Goal: Answer question/provide support

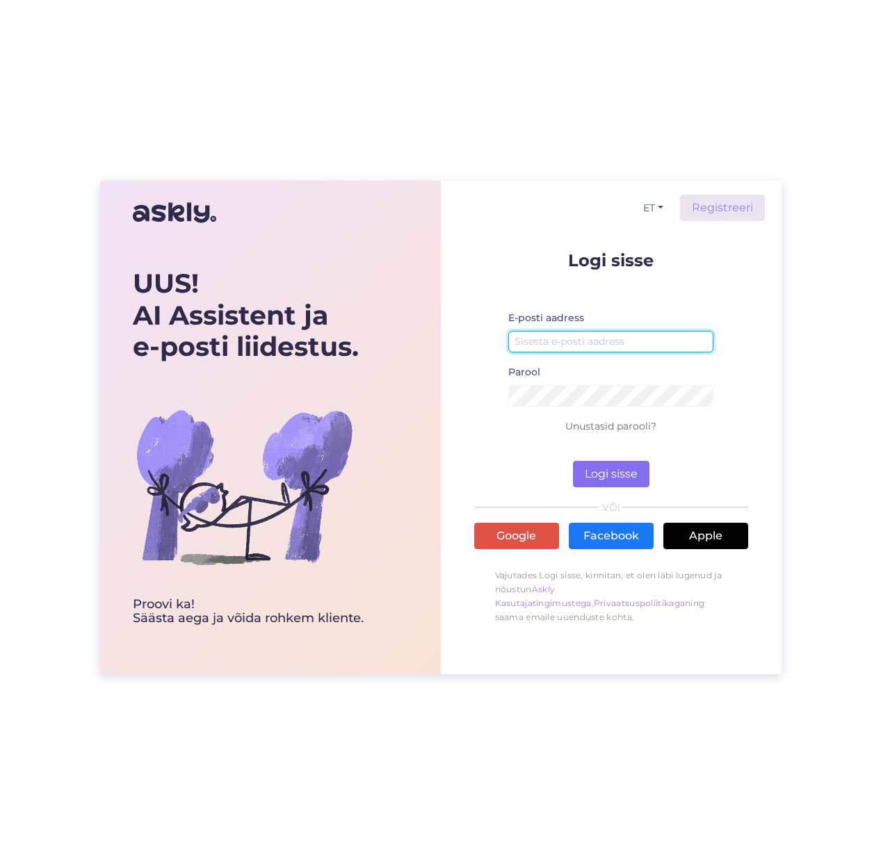
type input "[EMAIL_ADDRESS][DOMAIN_NAME]"
click at [600, 461] on button "Logi sisse" at bounding box center [611, 474] width 77 height 26
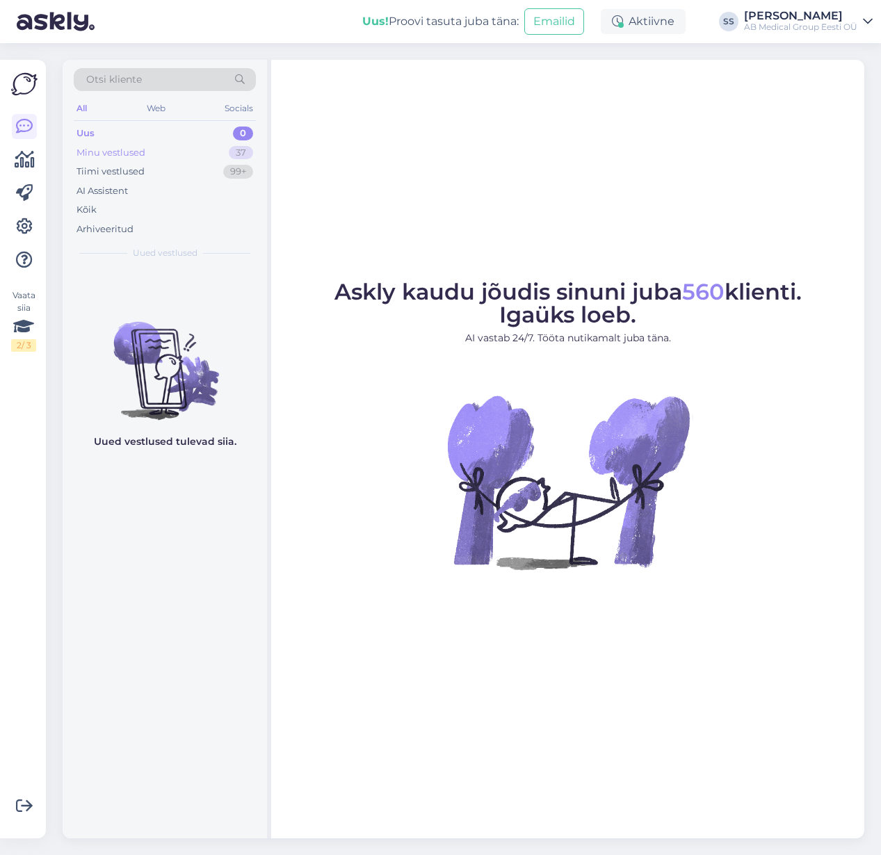
click at [106, 154] on div "Minu vestlused" at bounding box center [111, 153] width 69 height 14
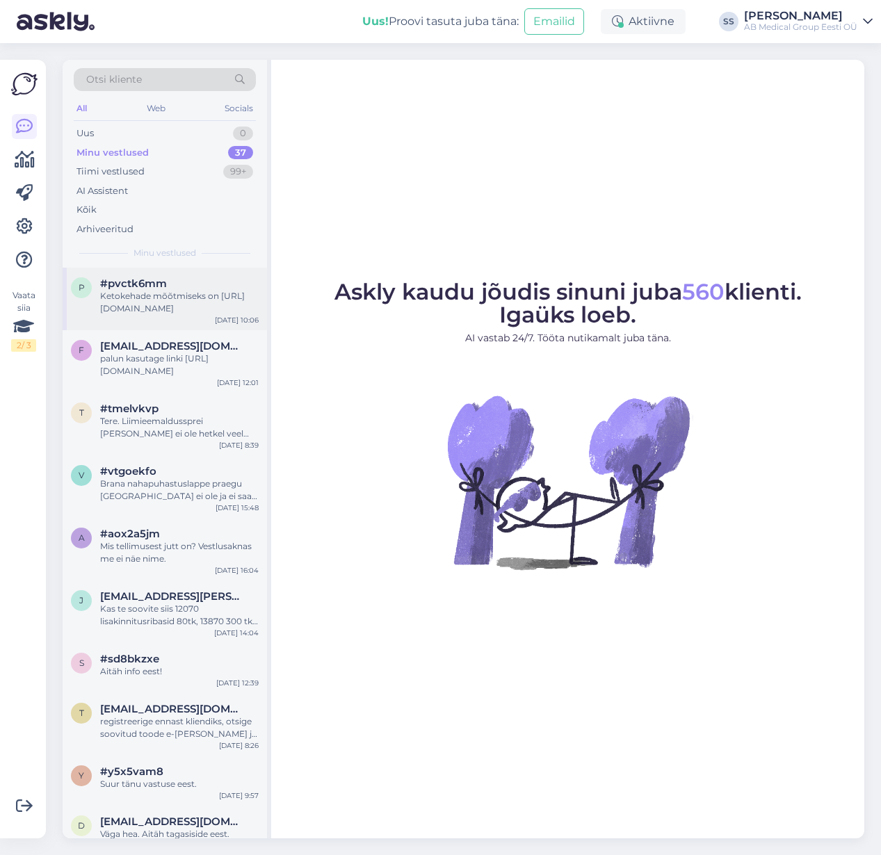
click at [180, 300] on div "Ketokehade mõõtmiseks on [URL][DOMAIN_NAME]" at bounding box center [179, 302] width 159 height 25
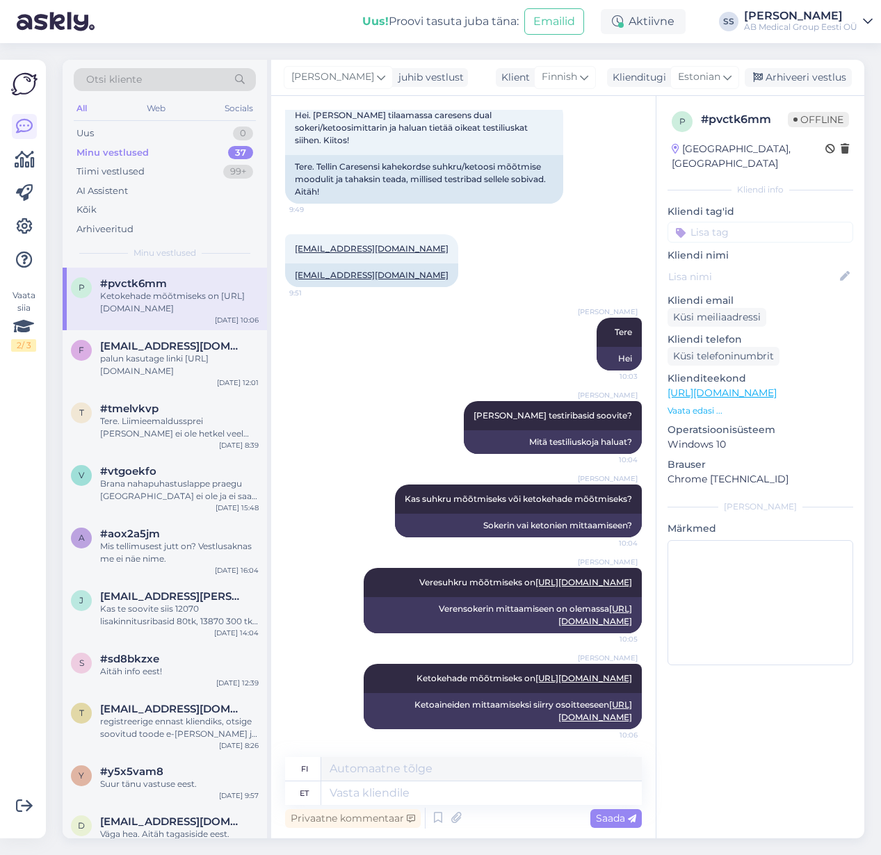
scroll to position [145, 0]
drag, startPoint x: 394, startPoint y: 632, endPoint x: 595, endPoint y: 656, distance: 201.8
click at [595, 664] on div "[PERSON_NAME] mõõtmiseks on [URL][DOMAIN_NAME] 10:06" at bounding box center [503, 678] width 278 height 29
click at [404, 664] on div "[PERSON_NAME] mõõtmiseks on [URL][DOMAIN_NAME] 10:06" at bounding box center [503, 678] width 278 height 29
drag, startPoint x: 391, startPoint y: 635, endPoint x: 616, endPoint y: 654, distance: 225.4
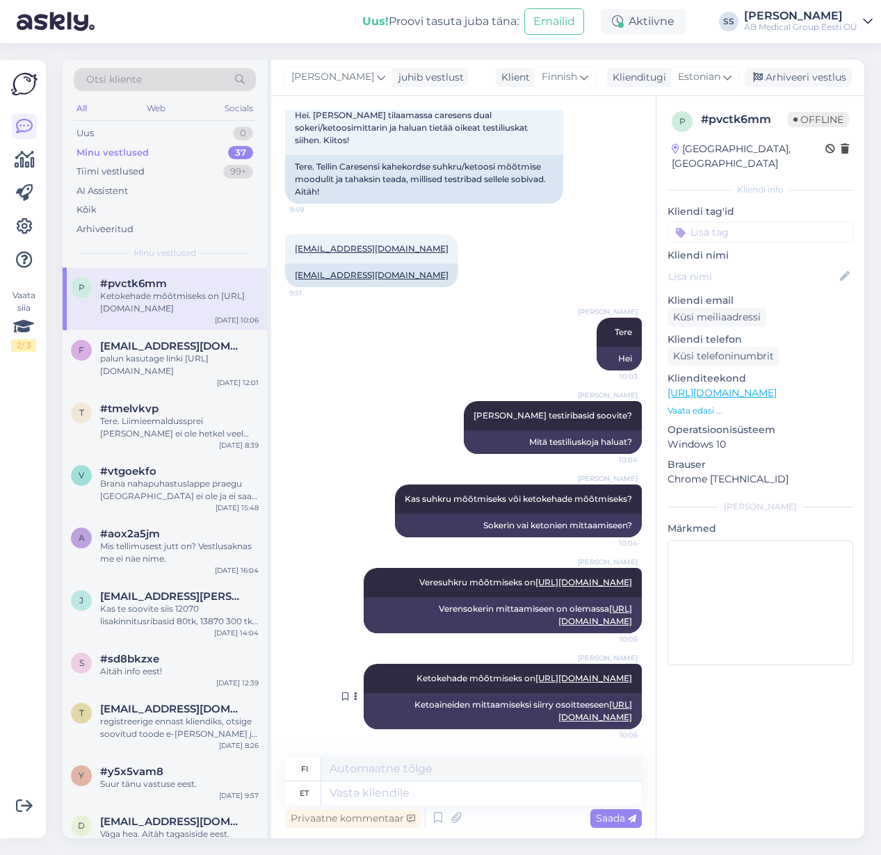
click at [616, 664] on div "[PERSON_NAME] mõõtmiseks on [URL][DOMAIN_NAME] 10:06" at bounding box center [503, 678] width 278 height 29
drag, startPoint x: 444, startPoint y: 556, endPoint x: 625, endPoint y: 589, distance: 183.8
click at [625, 597] on div "Verensokerin mittaamiseen on olemassa [URL][DOMAIN_NAME]" at bounding box center [503, 615] width 278 height 36
copy div "Verensokerin mittaamiseen on olemassa [URL][DOMAIN_NAME]"
drag, startPoint x: 288, startPoint y: 202, endPoint x: 365, endPoint y: 193, distance: 77.7
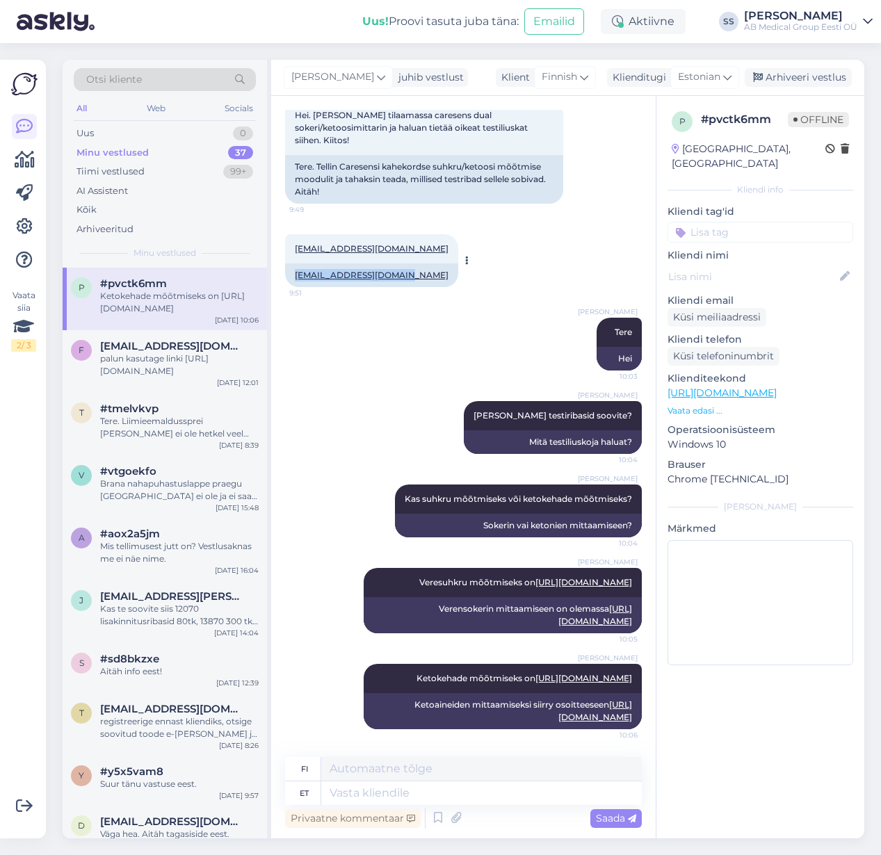
click at [421, 204] on div "Vestlus algas [DATE] Hei. [PERSON_NAME] tilaamassa caresens dual sokeri/ketoosi…" at bounding box center [463, 467] width 385 height 743
copy link "[EMAIL_ADDRESS][DOMAIN_NAME]"
drag, startPoint x: 425, startPoint y: 689, endPoint x: 643, endPoint y: 719, distance: 220.5
click at [644, 719] on div "Vestlus algas [DATE] Hei. [PERSON_NAME] tilaamassa caresens dual sokeri/ketoosi…" at bounding box center [469, 427] width 369 height 635
copy div "Ketoaineiden mittaamiseksi siirry osoitteeseen [URL][DOMAIN_NAME]"
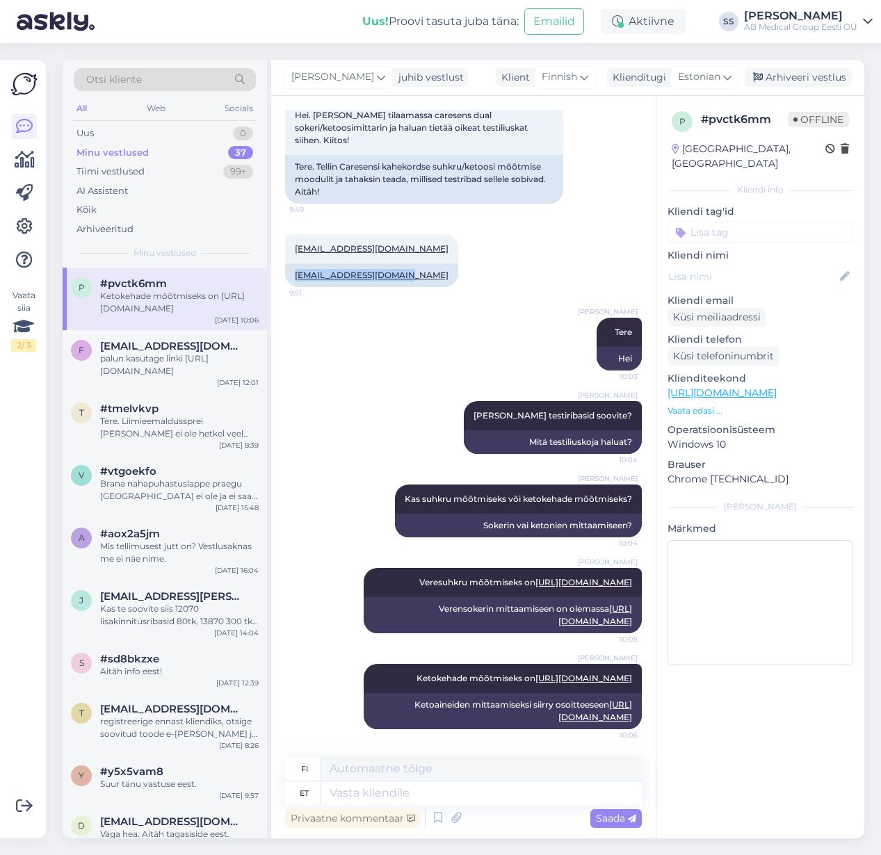
click at [757, 15] on div "[PERSON_NAME]" at bounding box center [800, 15] width 113 height 11
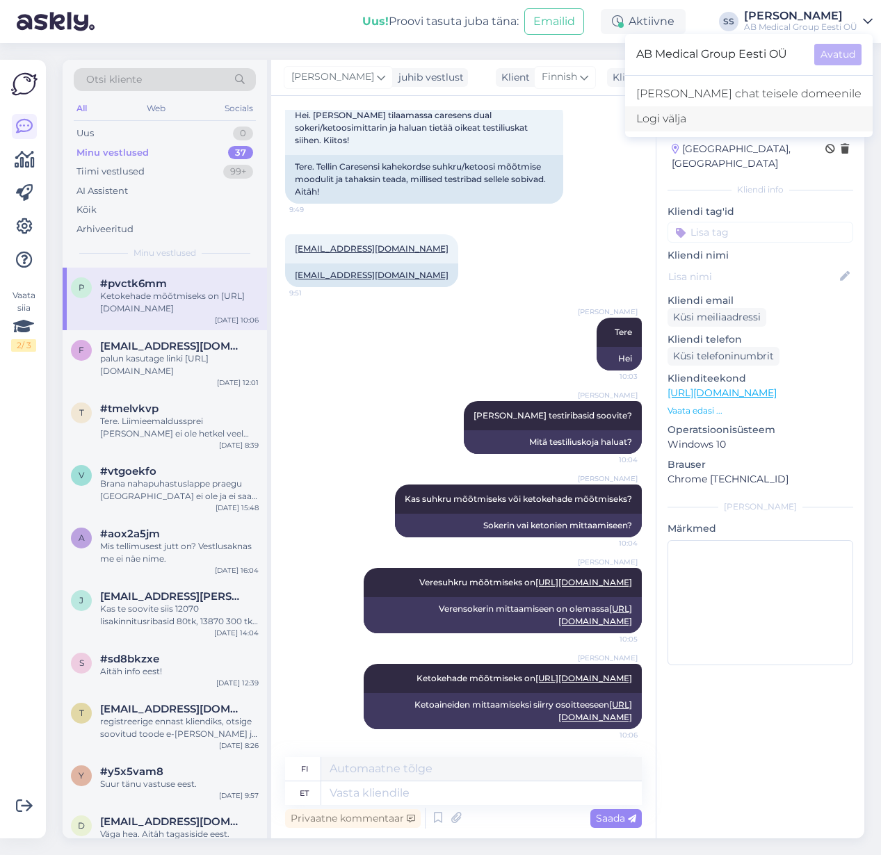
click at [679, 113] on div "Logi välja" at bounding box center [749, 118] width 248 height 25
